Goal: Task Accomplishment & Management: Complete application form

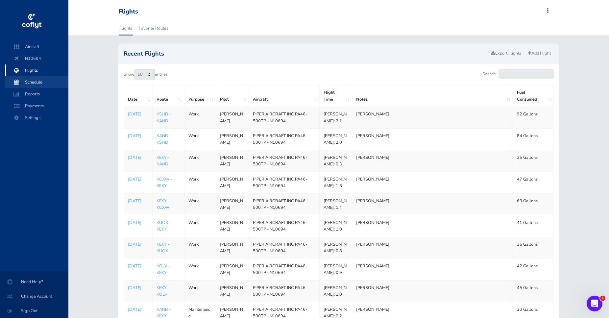
click at [30, 86] on span "Schedule" at bounding box center [37, 82] width 50 height 12
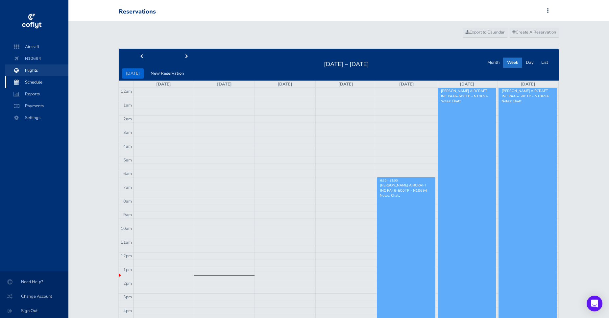
click at [32, 67] on span "Flights" at bounding box center [37, 70] width 50 height 12
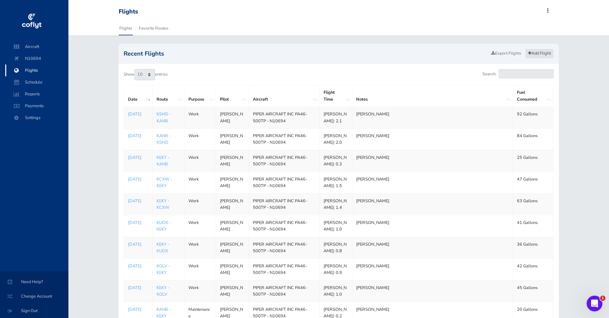
click at [542, 54] on link "Add Flight" at bounding box center [539, 54] width 29 height 10
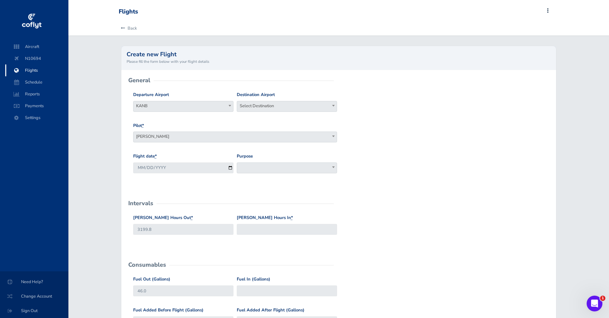
click at [329, 108] on span "Select Destination" at bounding box center [287, 105] width 100 height 9
type input "kgvt"
select select "KGVT"
click at [232, 170] on input "2025-08-11" at bounding box center [183, 168] width 100 height 11
type input "2025-08-04"
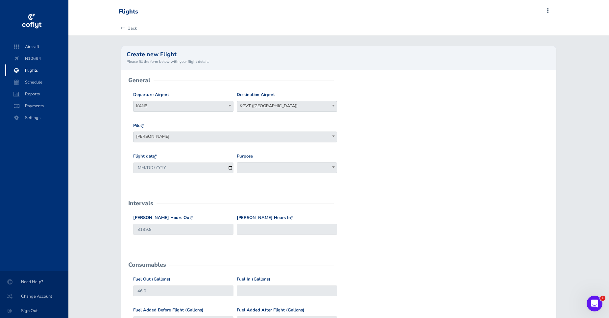
click at [253, 169] on span at bounding box center [287, 168] width 100 height 11
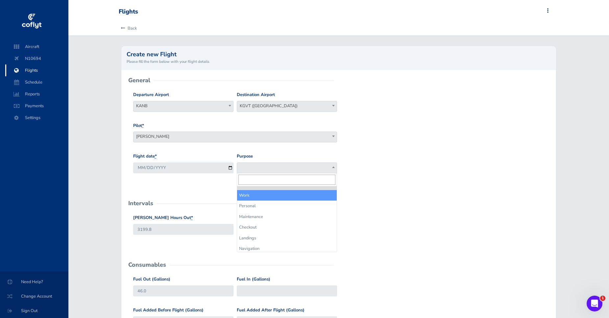
select select "Work"
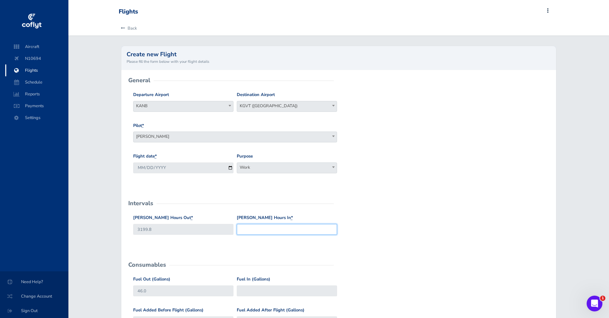
click at [250, 229] on input "Hobbs Hours In *" at bounding box center [287, 229] width 100 height 11
type input "3202.4"
click at [293, 291] on input "Fuel In (Gallons)" at bounding box center [287, 291] width 100 height 11
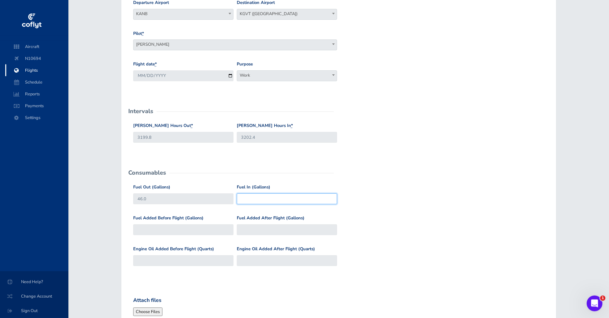
scroll to position [134, 0]
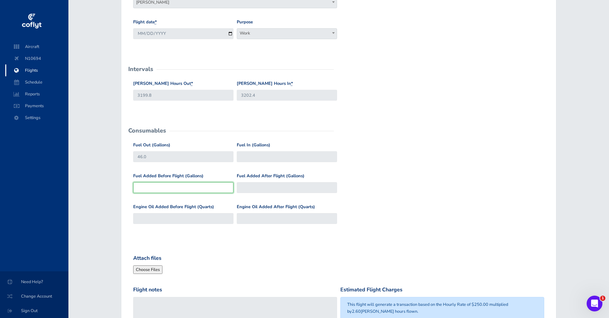
click at [151, 190] on input "Fuel Added Before Flight (Gallons)" at bounding box center [183, 187] width 100 height 11
type input "1"
type input "47"
type input "10"
type input "56"
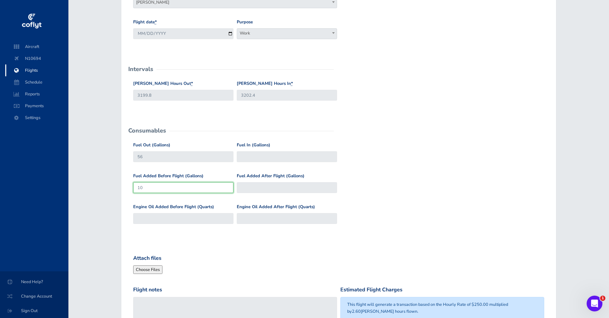
type input "109"
type input "155"
type input "109"
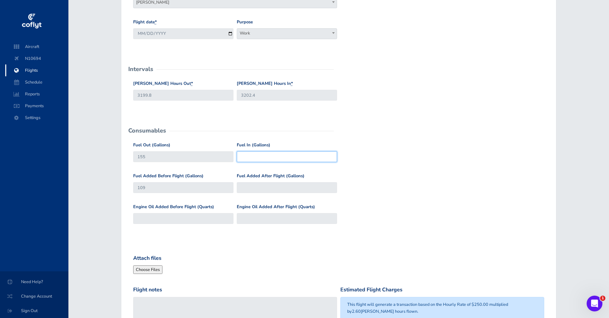
click at [276, 160] on input "Fuel In (Gallons)" at bounding box center [287, 156] width 100 height 11
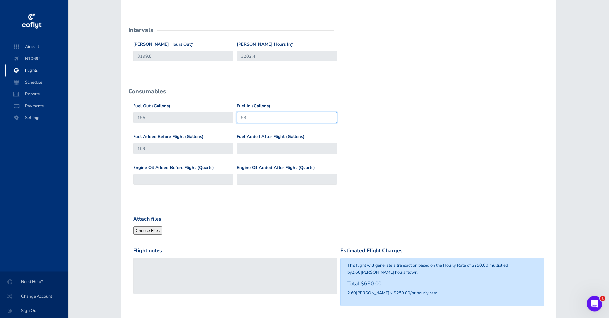
scroll to position [235, 0]
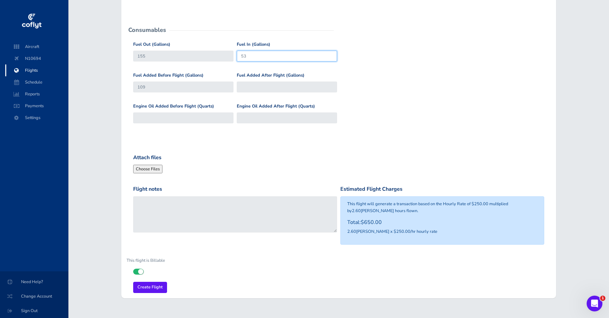
type input "53"
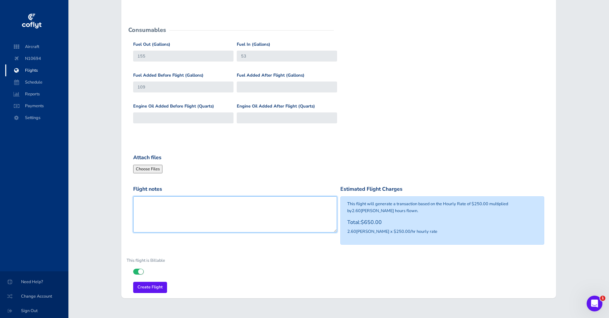
click at [194, 210] on textarea "Flight notes" at bounding box center [235, 214] width 204 height 36
type textarea "T"
type textarea "[PERSON_NAME]"
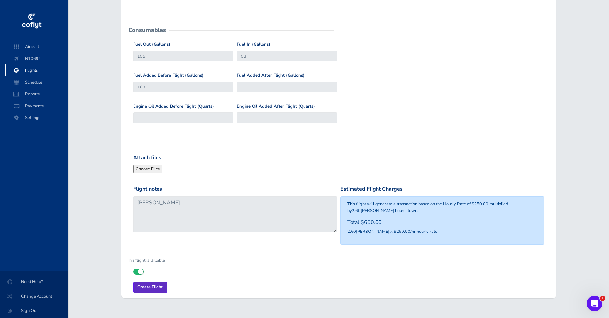
click at [154, 285] on input "Create Flight" at bounding box center [150, 287] width 34 height 11
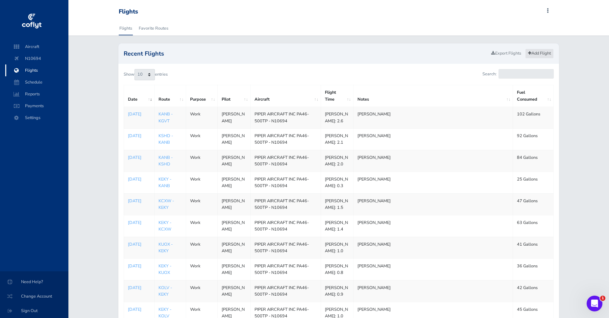
click at [540, 51] on link "Add Flight" at bounding box center [539, 54] width 29 height 10
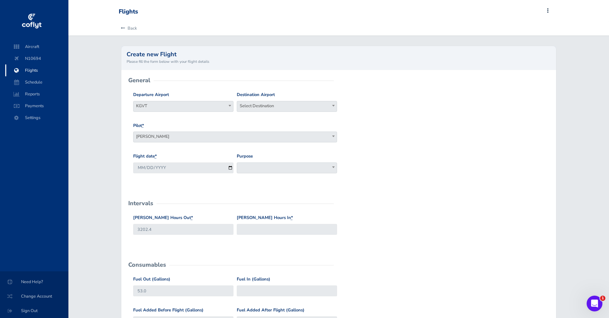
click at [305, 103] on span "Select Destination" at bounding box center [287, 105] width 100 height 9
type input "KODO"
select select "KODO"
click at [331, 166] on span at bounding box center [333, 167] width 7 height 9
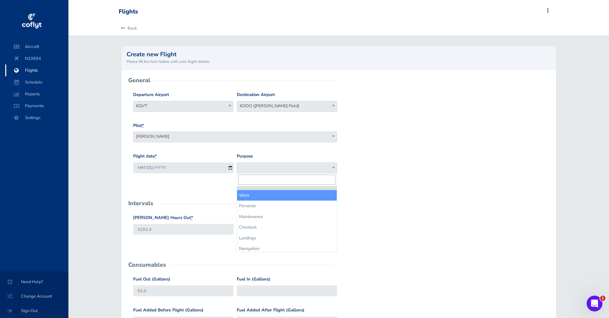
select select "Work"
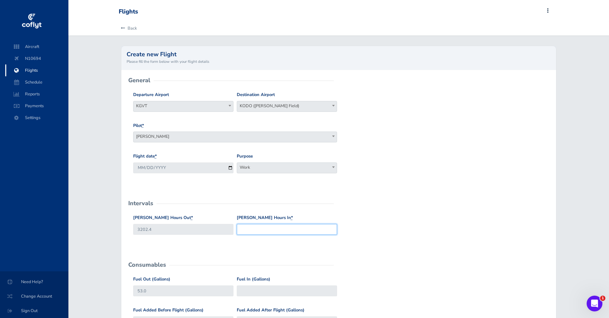
click at [258, 233] on input "Hobbs Hours In *" at bounding box center [287, 229] width 100 height 11
type input "3204.1"
click at [278, 289] on input "Fuel In (Gallons)" at bounding box center [287, 291] width 100 height 11
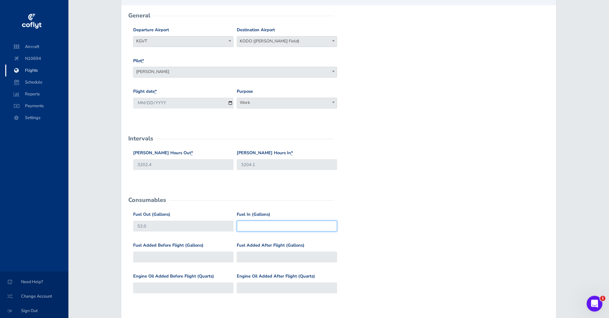
scroll to position [67, 0]
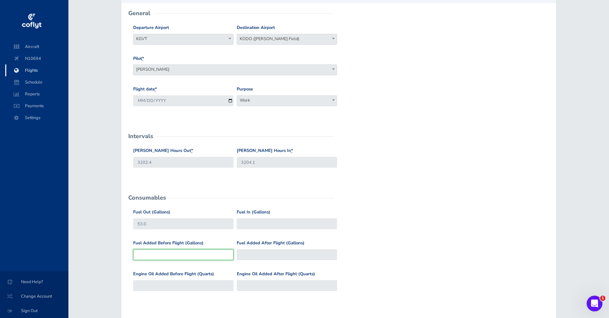
click at [200, 258] on input "Fuel Added Before Flight (Gallons)" at bounding box center [183, 254] width 100 height 11
type input "1"
type input "54"
type input "11"
type input "64"
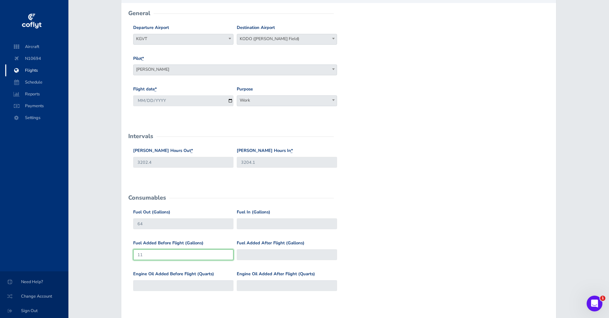
type input "117"
type input "170"
type input "11"
type input "64"
type input "117"
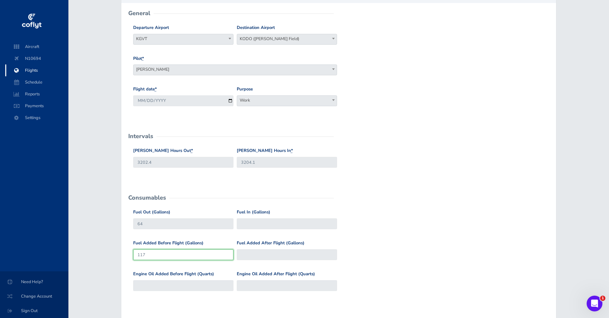
type input "170"
type input "117"
click at [262, 226] on input "Fuel In (Gallons)" at bounding box center [287, 223] width 100 height 11
type input "82.5"
click at [318, 254] on input "Fuel Added After Flight (Gallons)" at bounding box center [287, 254] width 100 height 11
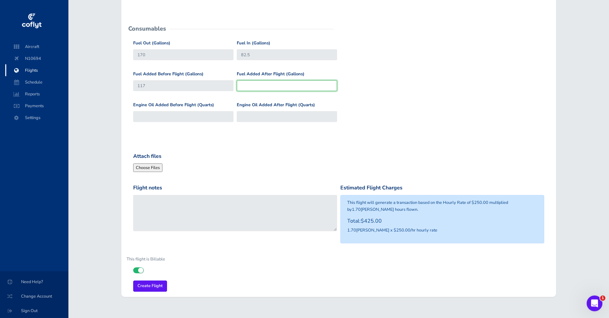
scroll to position [247, 0]
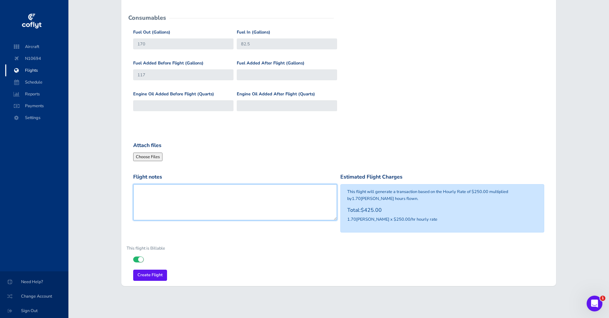
click at [271, 202] on textarea "Flight notes" at bounding box center [235, 202] width 204 height 36
type textarea "[PERSON_NAME]"
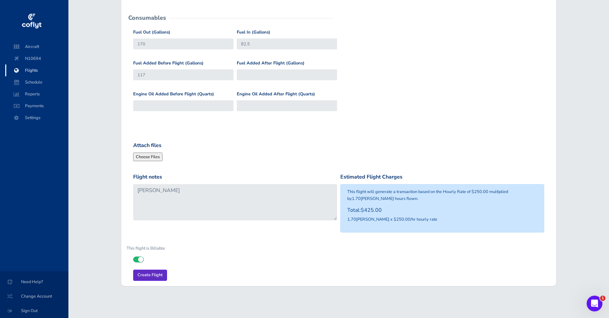
click at [161, 270] on input "Create Flight" at bounding box center [150, 275] width 34 height 11
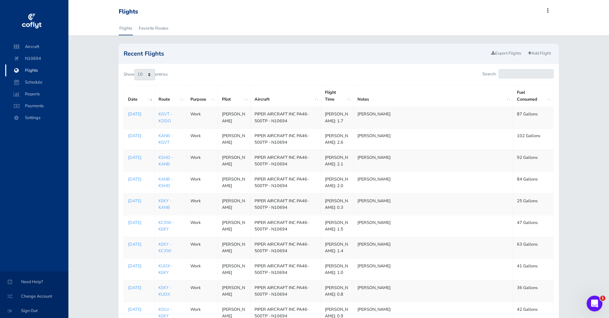
click at [133, 116] on p "[DATE]" at bounding box center [139, 114] width 22 height 7
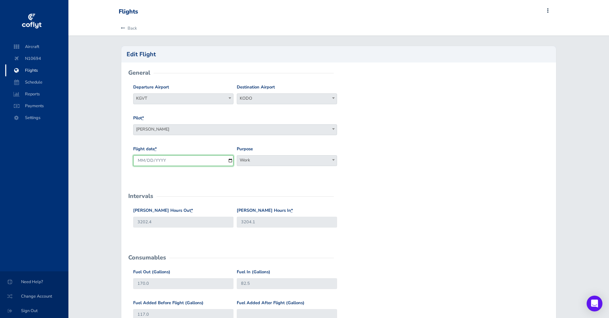
click at [229, 163] on input "[DATE]" at bounding box center [183, 160] width 100 height 11
type input "[DATE]"
click at [137, 28] on link "Back" at bounding box center [128, 28] width 18 height 14
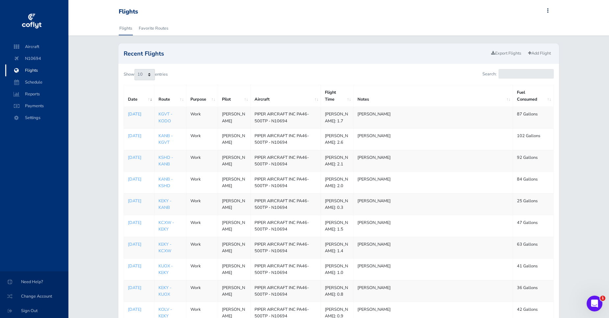
click at [138, 115] on p "Aug 11, 2025" at bounding box center [139, 114] width 22 height 7
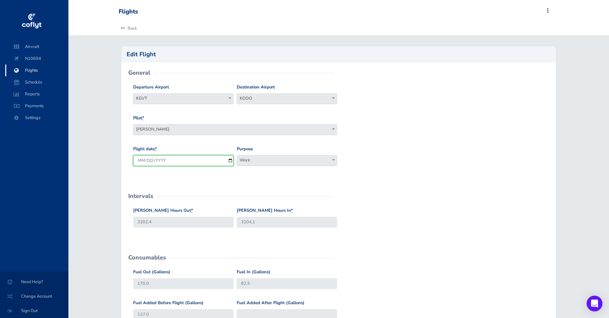
click at [227, 162] on input "2025-08-11" at bounding box center [183, 160] width 100 height 11
click at [230, 160] on input "2025-08-11" at bounding box center [183, 160] width 100 height 11
type input "2025-08-04"
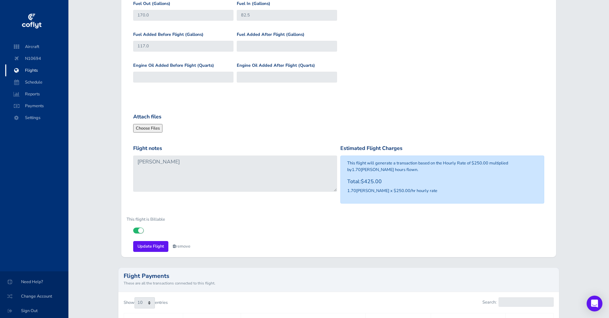
scroll to position [427, 0]
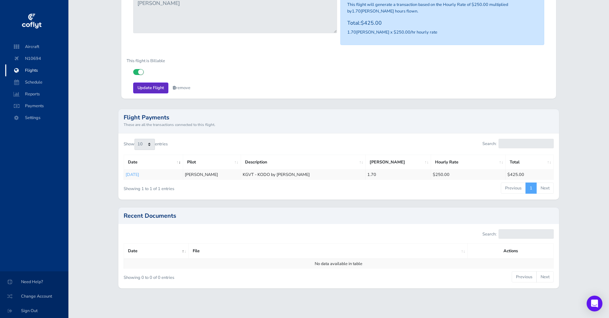
click at [149, 90] on input "Update Flight" at bounding box center [150, 88] width 35 height 11
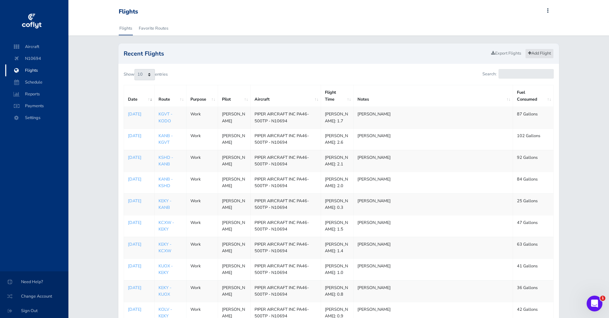
click at [540, 56] on link "Add Flight" at bounding box center [539, 54] width 29 height 10
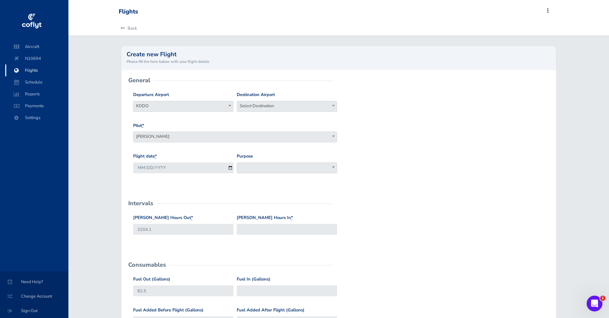
click at [295, 106] on span "Select Destination" at bounding box center [287, 105] width 100 height 9
type input "KCFD"
select select "KCFD"
click at [258, 167] on span at bounding box center [287, 168] width 100 height 11
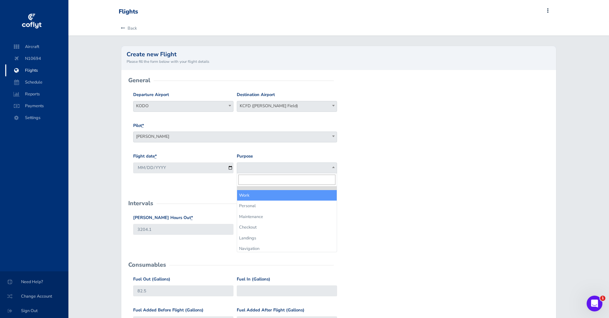
select select "Work"
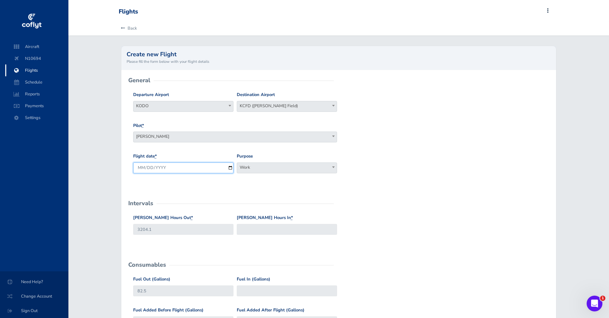
click at [210, 170] on input "[DATE]" at bounding box center [183, 168] width 100 height 11
click at [230, 169] on input "[DATE]" at bounding box center [183, 168] width 100 height 11
type input "[DATE]"
click at [261, 226] on input "Hobbs Hours In *" at bounding box center [287, 229] width 100 height 11
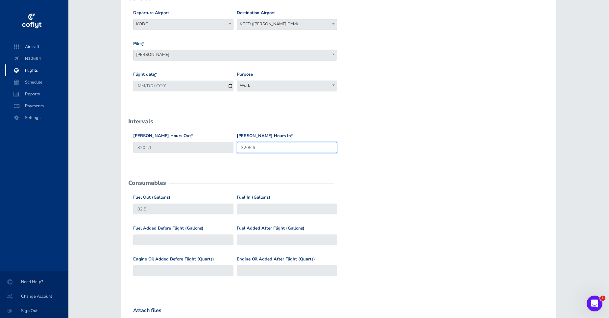
scroll to position [101, 0]
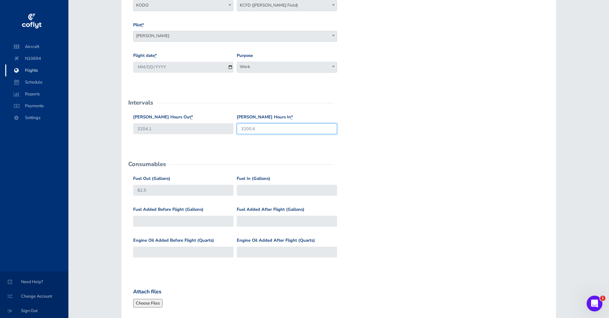
type input "3205.6"
click at [189, 223] on input "Fuel Added Before Flight (Gallons)" at bounding box center [183, 221] width 100 height 11
type input "4"
type input "86.5"
type input "40"
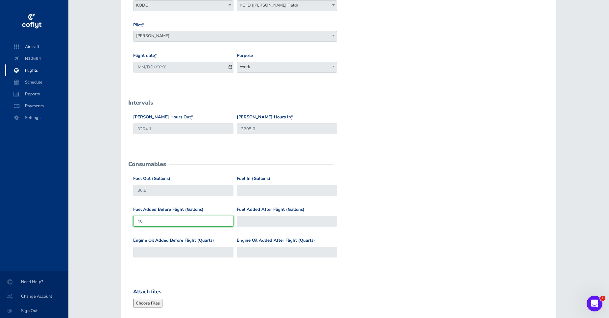
type input "122.5"
type input "40"
click at [246, 190] on input "Fuel In (Gallons)" at bounding box center [287, 190] width 100 height 11
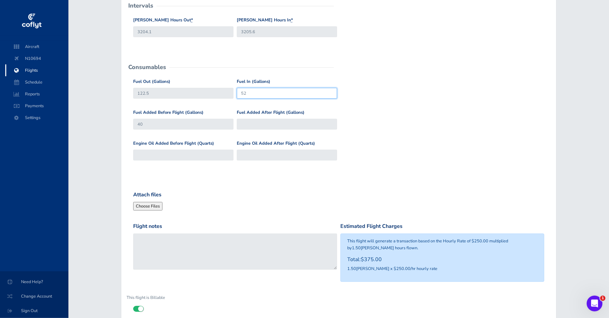
scroll to position [201, 0]
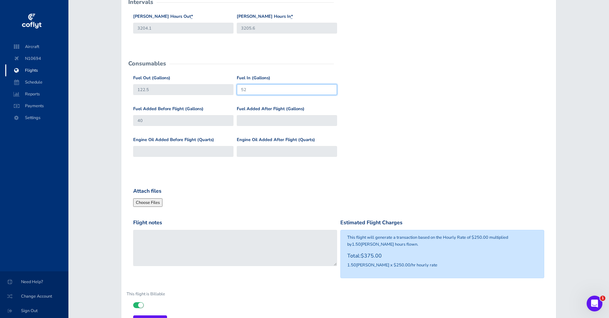
type input "52"
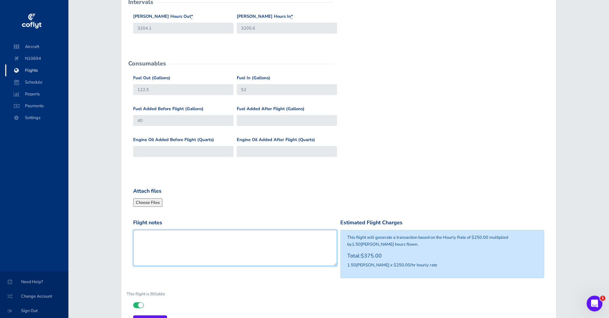
click at [232, 246] on textarea "Flight notes" at bounding box center [235, 248] width 204 height 36
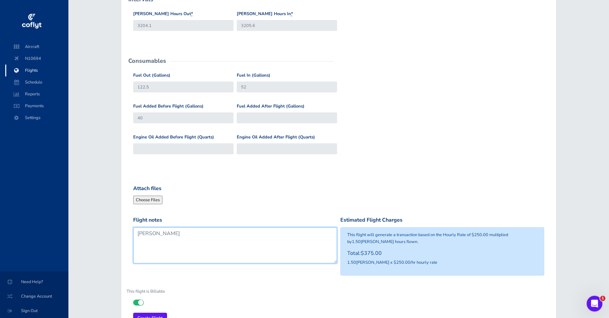
scroll to position [235, 0]
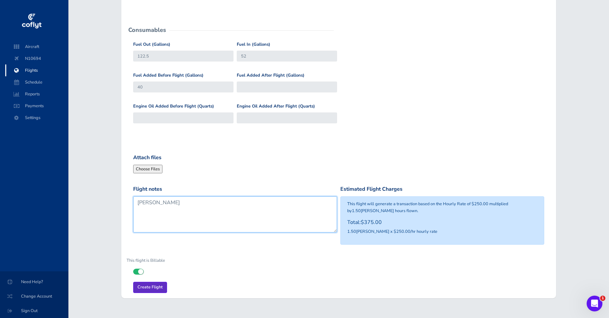
type textarea "Jon"
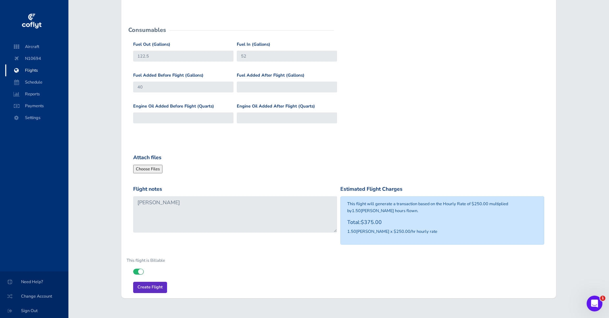
click at [160, 288] on input "Create Flight" at bounding box center [150, 287] width 34 height 11
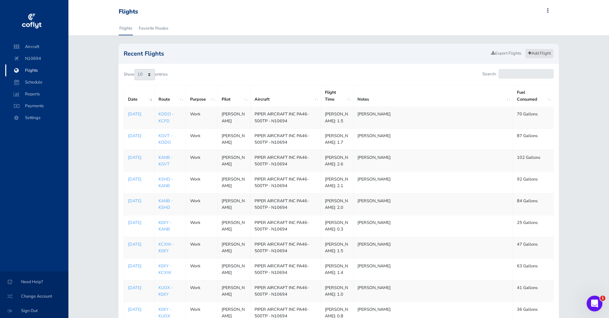
click at [535, 51] on link "Add Flight" at bounding box center [539, 54] width 29 height 10
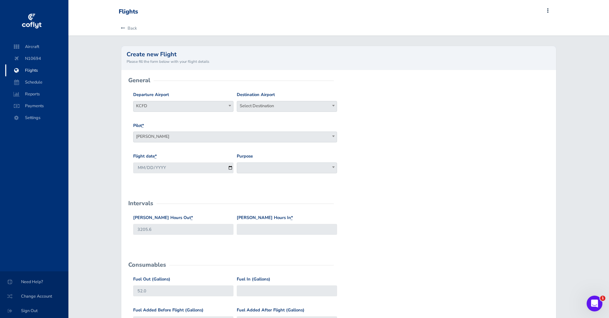
click at [266, 106] on span "Select Destination" at bounding box center [287, 105] width 100 height 9
click at [267, 118] on input "search" at bounding box center [287, 118] width 97 height 10
type input "KANB"
select select "KANB"
click at [232, 172] on input "[DATE]" at bounding box center [183, 168] width 100 height 11
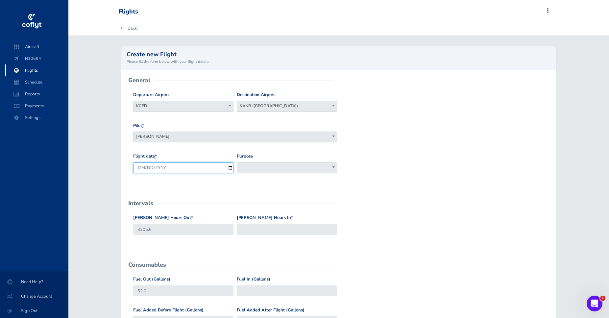
click at [226, 171] on input "[DATE]" at bounding box center [183, 168] width 100 height 11
click at [228, 167] on input "[DATE]" at bounding box center [183, 168] width 100 height 11
type input "[DATE]"
click at [271, 169] on span at bounding box center [287, 168] width 100 height 11
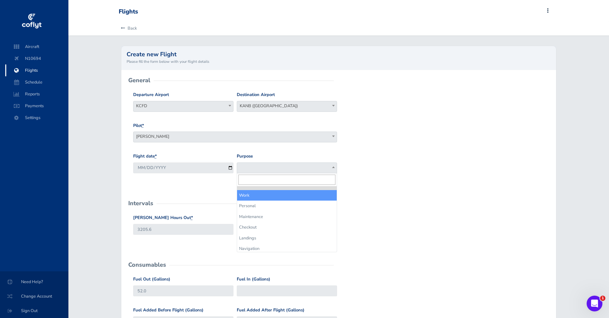
select select "Work"
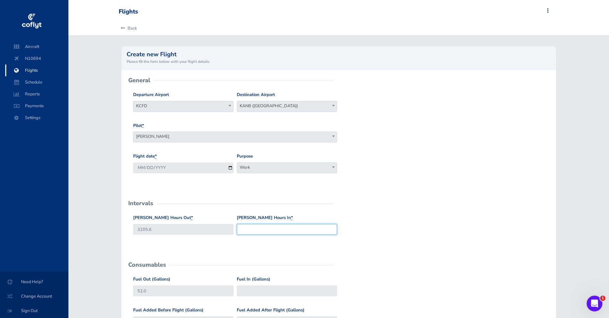
click at [253, 232] on input "Hobbs Hours In *" at bounding box center [287, 229] width 100 height 11
type input "3208"
click at [249, 291] on input "Fuel In (Gallons)" at bounding box center [287, 291] width 100 height 11
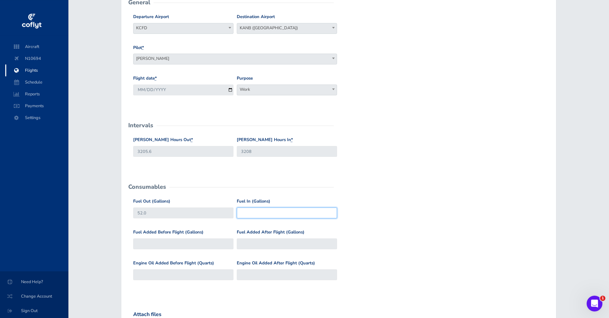
scroll to position [101, 0]
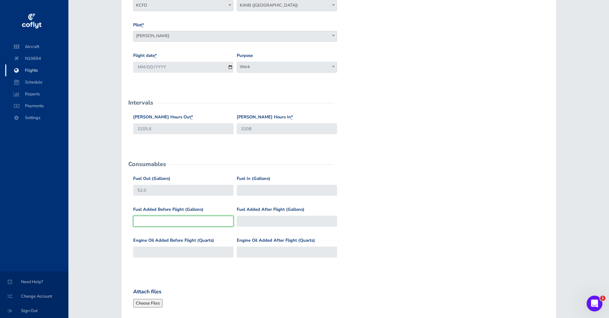
click at [191, 224] on input "Fuel Added Before Flight (Gallons)" at bounding box center [183, 221] width 100 height 11
click at [253, 191] on input "Fuel In (Gallons)" at bounding box center [287, 190] width 100 height 11
type input "60.75"
click at [169, 223] on input "Fuel Added Before Flight (Gallons)" at bounding box center [183, 221] width 100 height 11
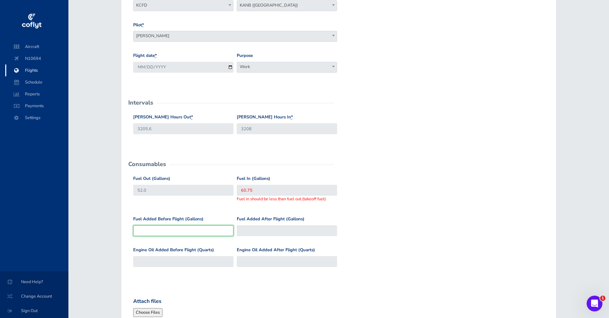
type input "1"
type input "53"
type input "11"
type input "63"
type input "118"
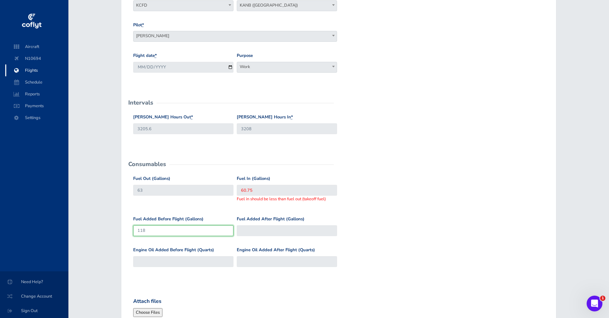
type input "170"
type input "118"
click at [298, 230] on input "Fuel Added After Flight (Gallons)" at bounding box center [287, 230] width 100 height 11
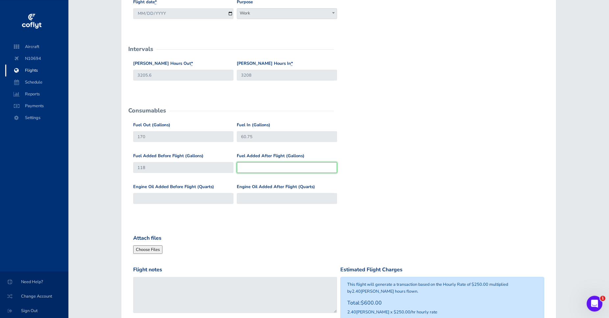
scroll to position [201, 0]
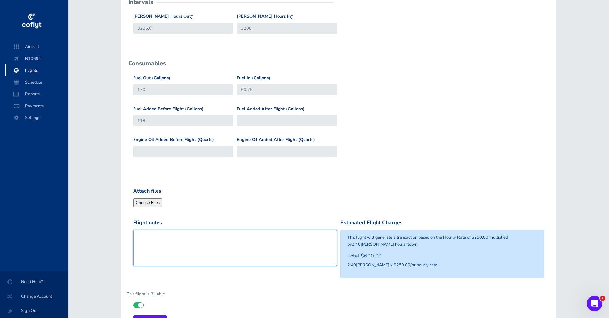
click at [181, 244] on textarea "Flight notes" at bounding box center [235, 248] width 204 height 36
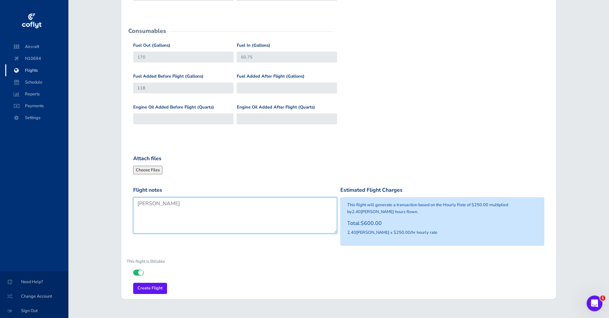
scroll to position [247, 0]
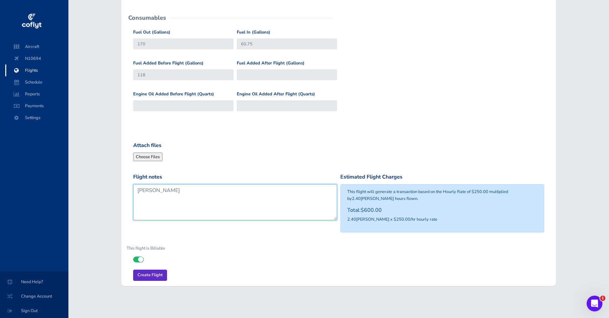
type textarea "Jon"
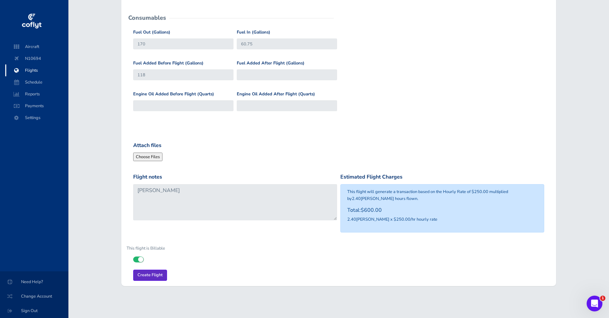
click at [151, 277] on input "Create Flight" at bounding box center [150, 275] width 34 height 11
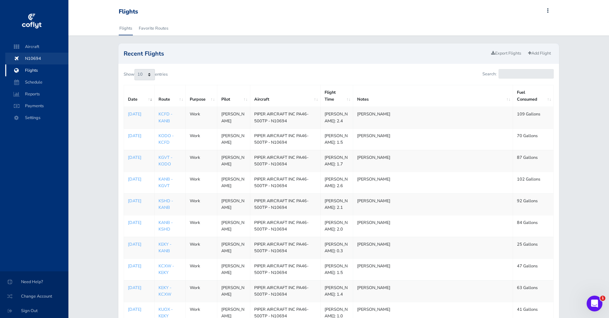
click at [39, 59] on span "N10694" at bounding box center [37, 59] width 50 height 12
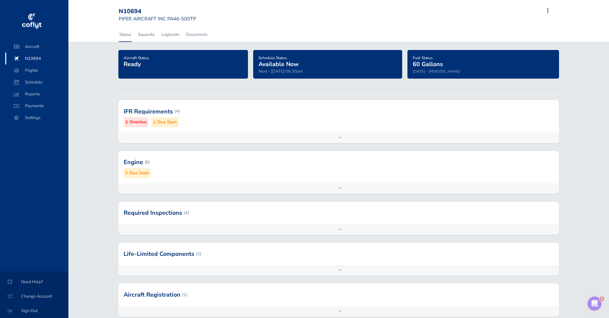
click at [129, 122] on div at bounding box center [338, 111] width 441 height 32
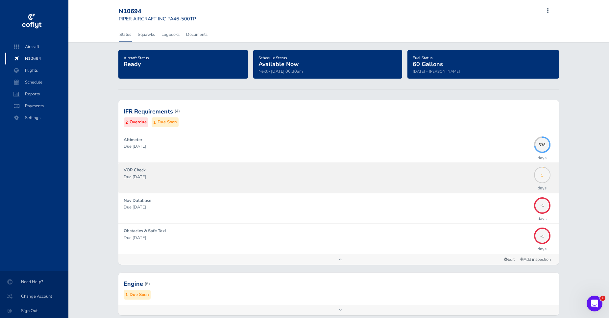
click at [539, 180] on div "1" at bounding box center [542, 175] width 16 height 16
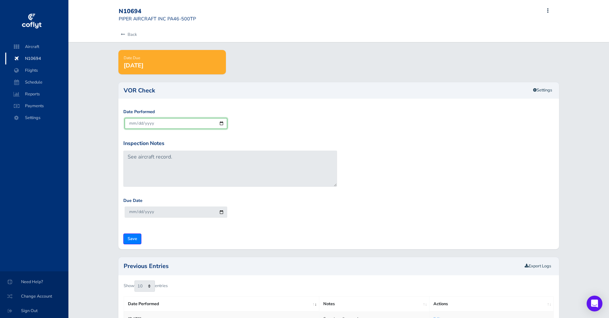
click at [219, 124] on input "[DATE]" at bounding box center [176, 123] width 103 height 11
type input "[DATE]"
click at [134, 242] on input "Save" at bounding box center [132, 239] width 18 height 11
type input "Update Inspection"
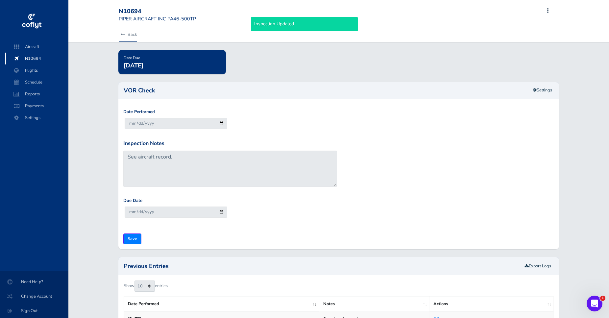
click at [126, 34] on link "Back" at bounding box center [128, 34] width 18 height 14
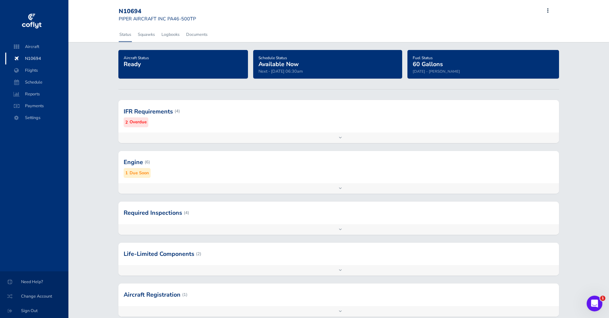
click at [144, 121] on small "Overdue" at bounding box center [138, 122] width 17 height 7
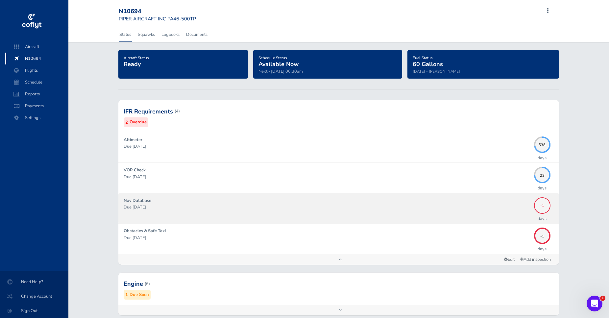
click at [540, 204] on span "-1" at bounding box center [542, 205] width 16 height 4
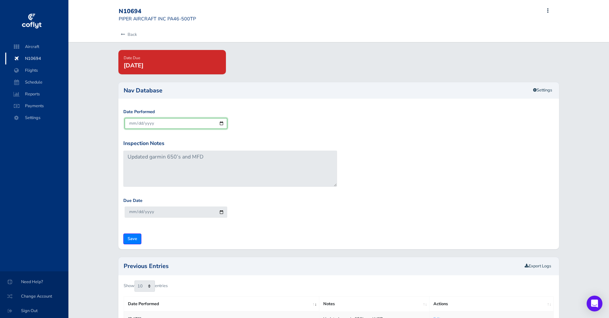
click at [223, 121] on input "[DATE]" at bounding box center [176, 123] width 103 height 11
click at [221, 121] on input "[DATE]" at bounding box center [176, 123] width 103 height 11
click at [153, 121] on input "[DATE]" at bounding box center [176, 123] width 103 height 11
click at [134, 122] on input "[DATE]" at bounding box center [176, 123] width 103 height 11
click at [141, 123] on input "[DATE]" at bounding box center [176, 123] width 103 height 11
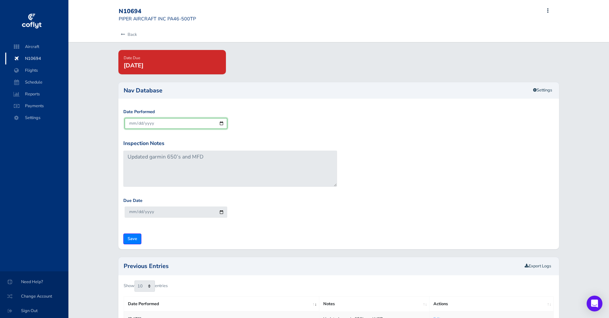
type input "[DATE]"
click at [135, 241] on input "Save" at bounding box center [132, 239] width 18 height 11
type input "Update Inspection"
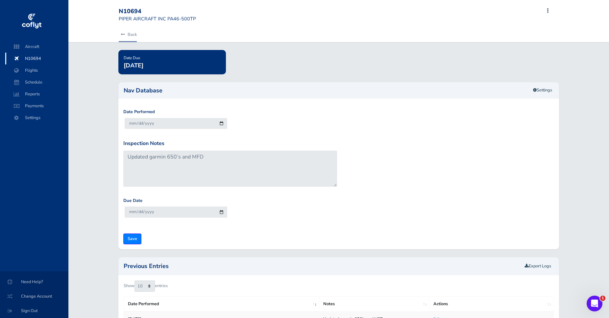
click at [132, 35] on link "Back" at bounding box center [128, 34] width 18 height 14
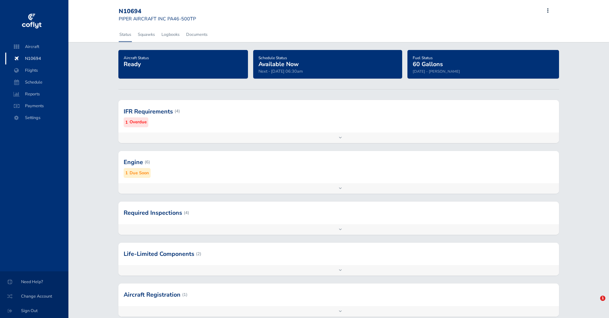
click at [135, 124] on small "Overdue" at bounding box center [138, 122] width 17 height 7
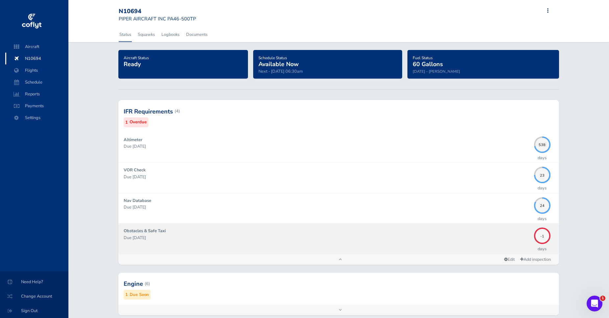
click at [142, 231] on strong "Obstacles & Safe Taxi" at bounding box center [145, 231] width 42 height 6
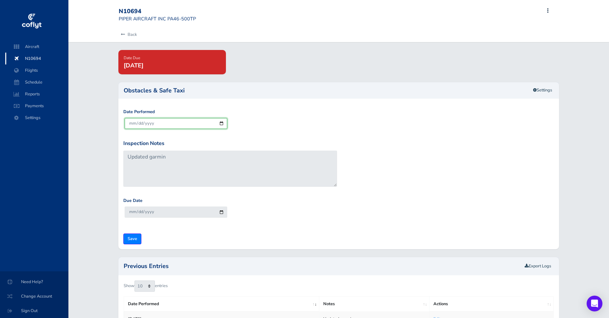
click at [142, 122] on input "[DATE]" at bounding box center [176, 123] width 103 height 11
type input "[DATE]"
click at [135, 241] on input "Save" at bounding box center [132, 239] width 18 height 11
type input "Update Inspection"
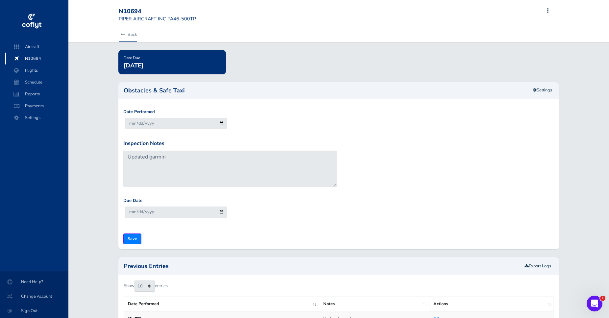
click at [132, 35] on link "Back" at bounding box center [128, 34] width 18 height 14
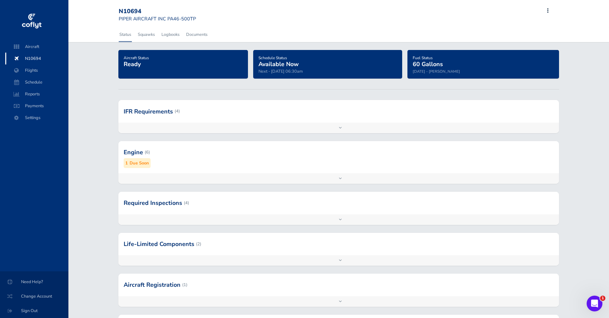
click at [148, 163] on small "Due Soon" at bounding box center [139, 163] width 19 height 7
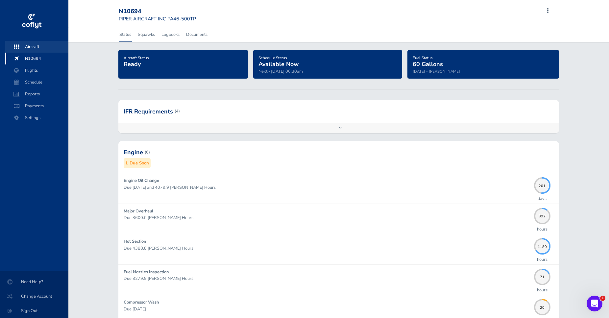
click at [45, 45] on span "Aircraft" at bounding box center [37, 47] width 50 height 12
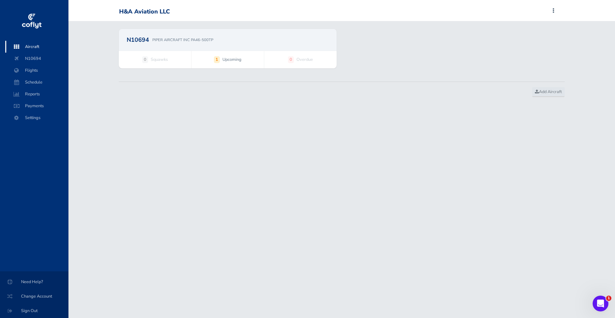
click at [219, 57] on strong "1" at bounding box center [217, 59] width 6 height 7
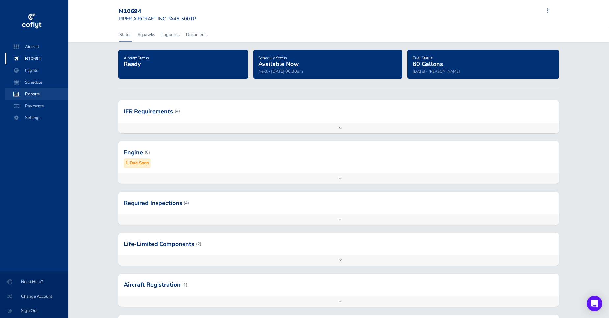
click at [41, 92] on span "Reports" at bounding box center [37, 94] width 50 height 12
